Goal: Task Accomplishment & Management: Use online tool/utility

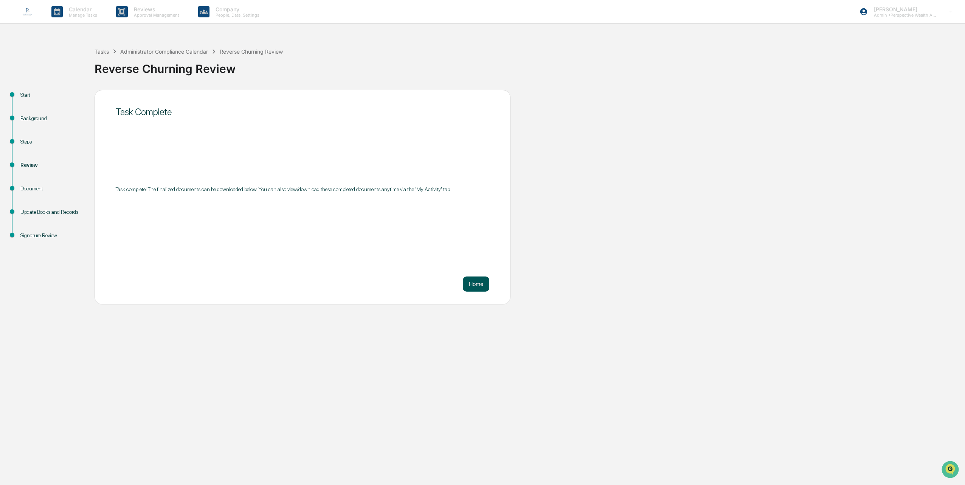
click at [479, 287] on button "Home" at bounding box center [476, 284] width 26 height 15
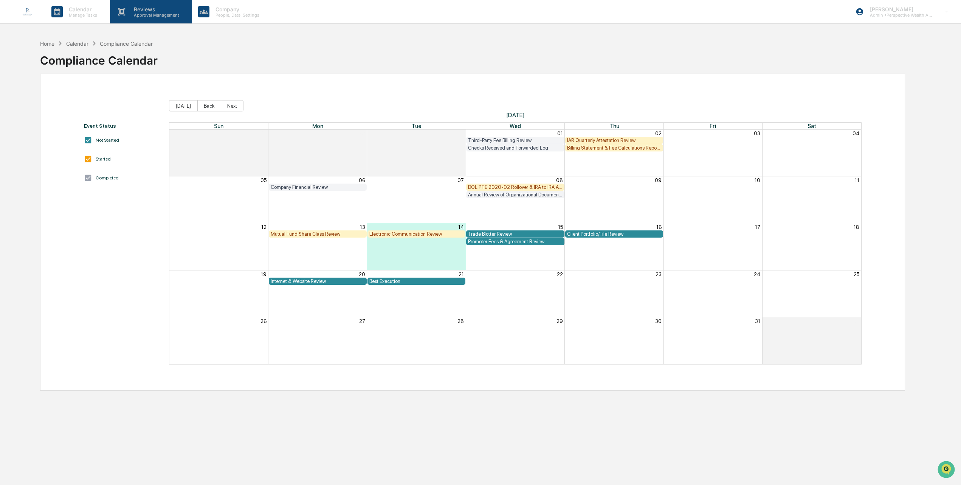
click at [143, 12] on p "Approval Management" at bounding box center [155, 14] width 55 height 5
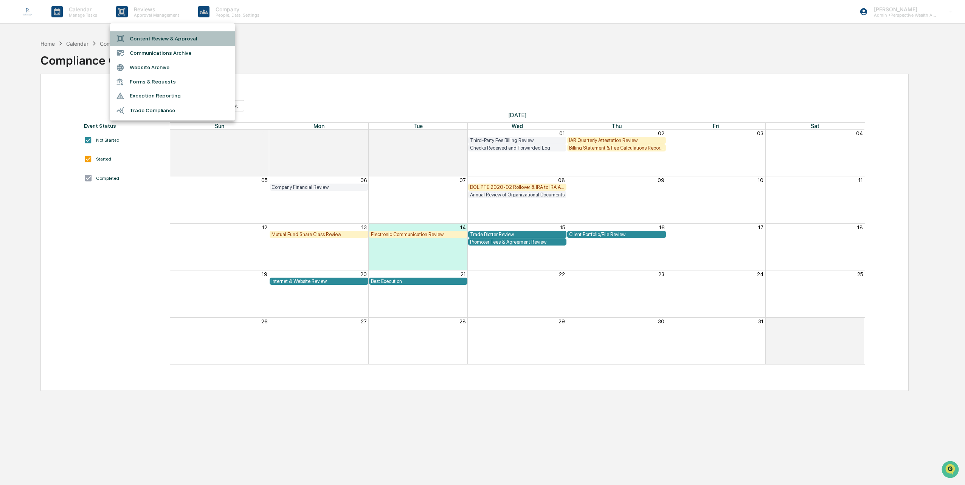
click at [154, 42] on li "Content Review & Approval" at bounding box center [172, 38] width 125 height 14
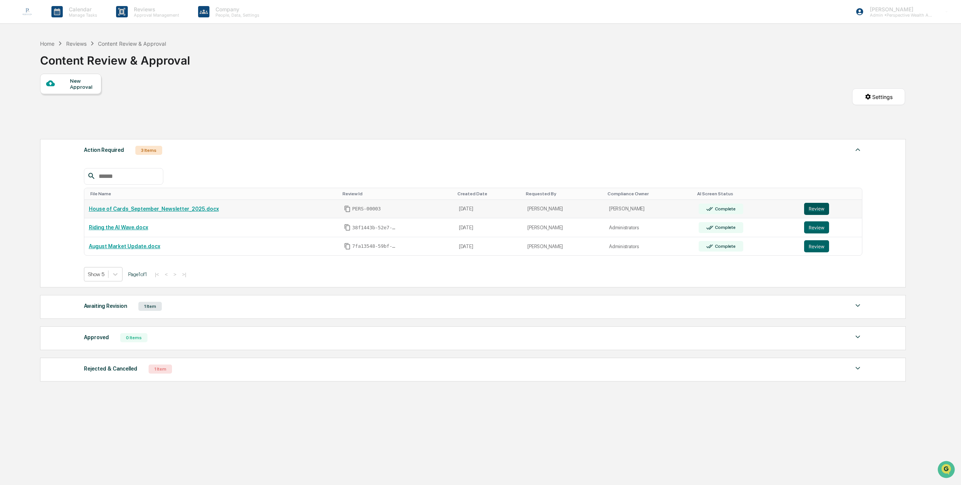
click at [812, 203] on button "Review" at bounding box center [816, 209] width 25 height 12
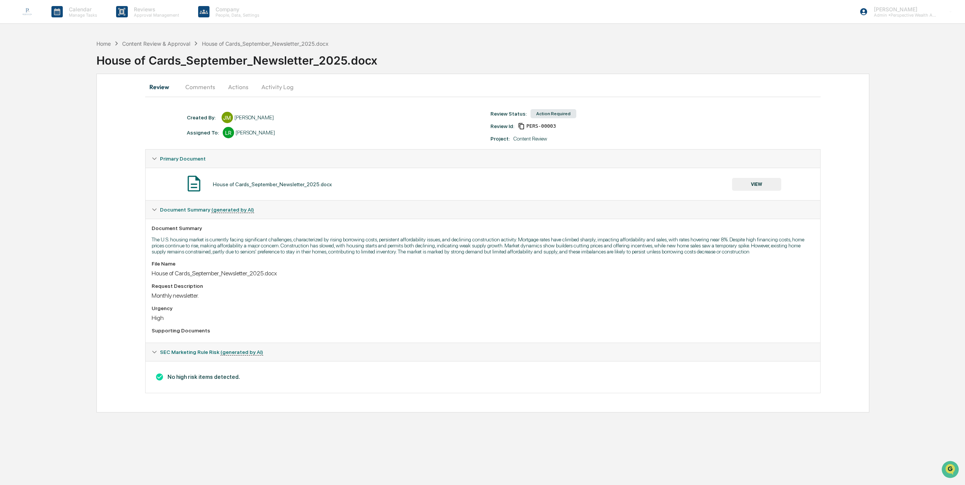
click at [764, 185] on button "VIEW" at bounding box center [756, 184] width 49 height 13
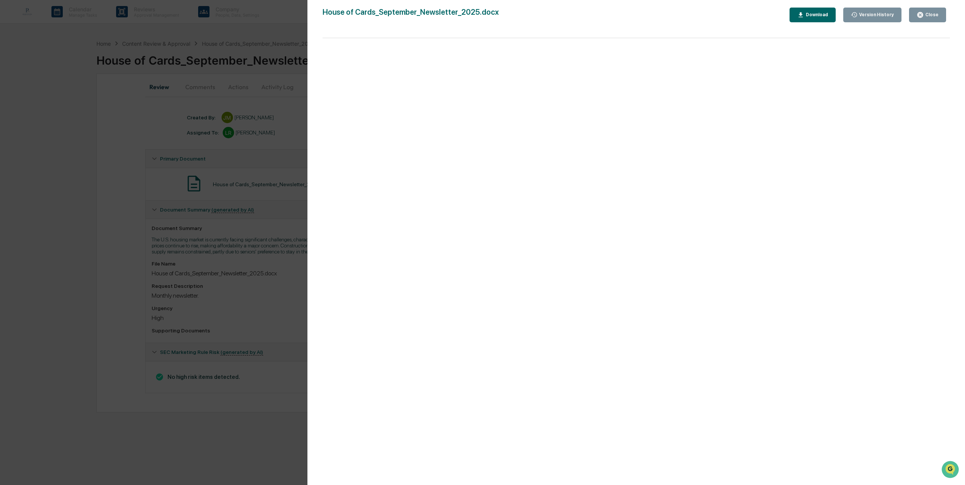
click at [926, 17] on div "Close" at bounding box center [930, 14] width 15 height 5
